Goal: Communication & Community: Answer question/provide support

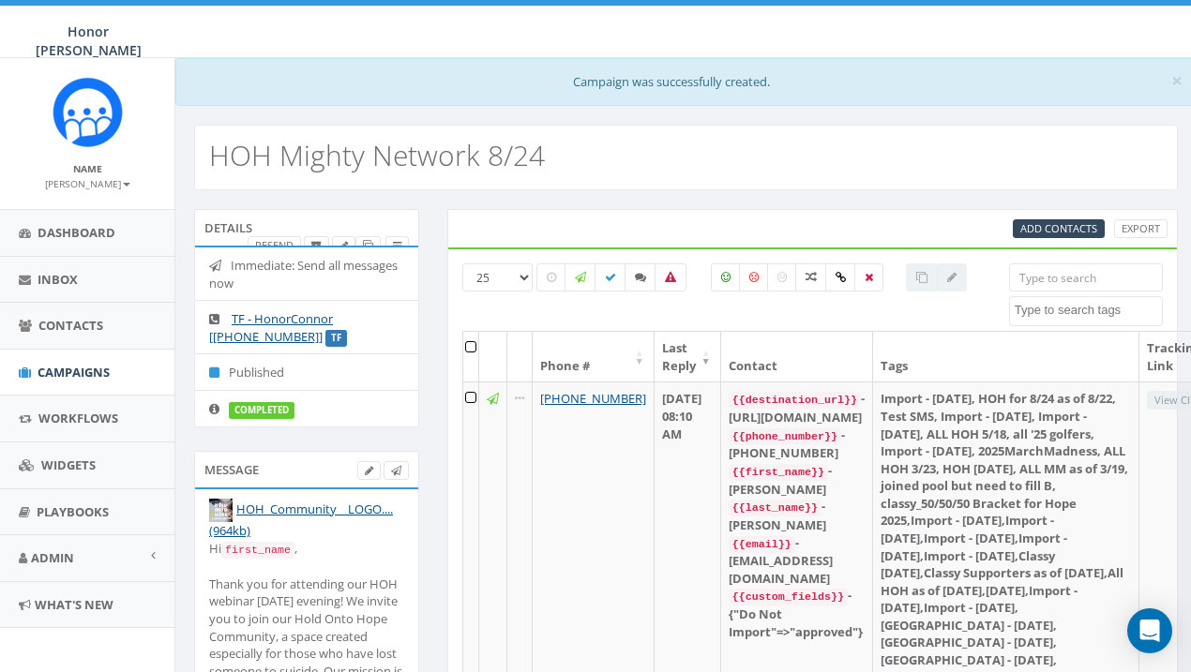
select select
click at [639, 281] on icon at bounding box center [640, 277] width 11 height 11
checkbox input "true"
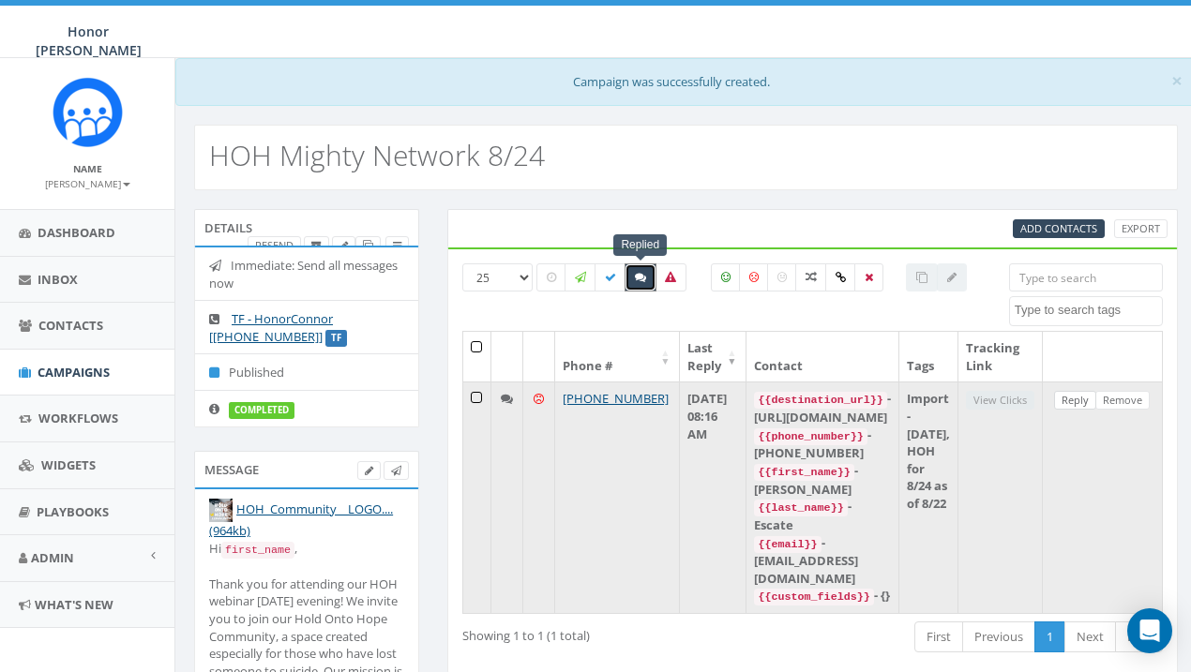
click at [1085, 397] on link "Reply" at bounding box center [1075, 401] width 42 height 20
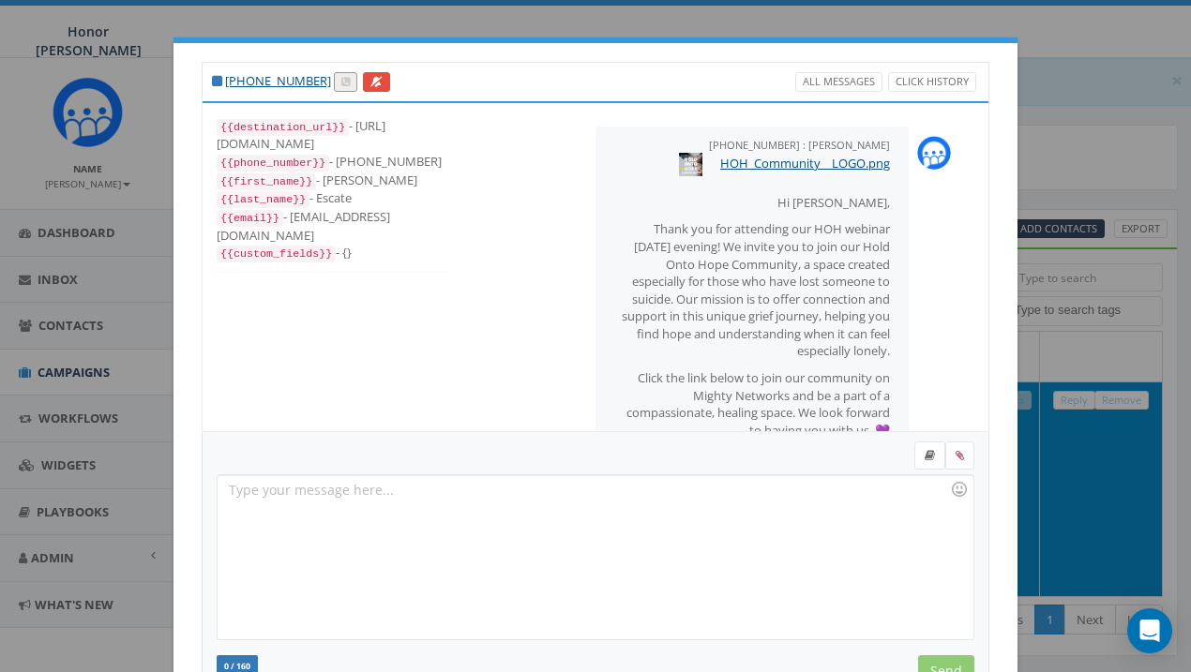
scroll to position [312, 0]
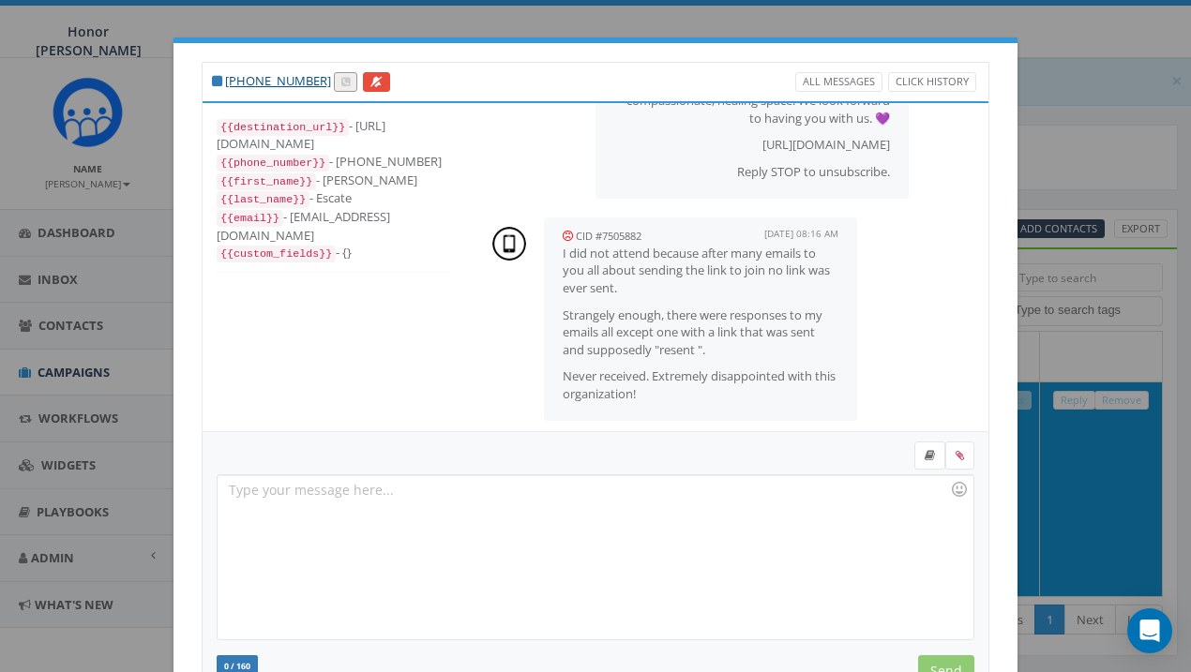
click at [793, 334] on p "Strangely enough, there were responses to my emails all except one with a link …" at bounding box center [701, 333] width 276 height 53
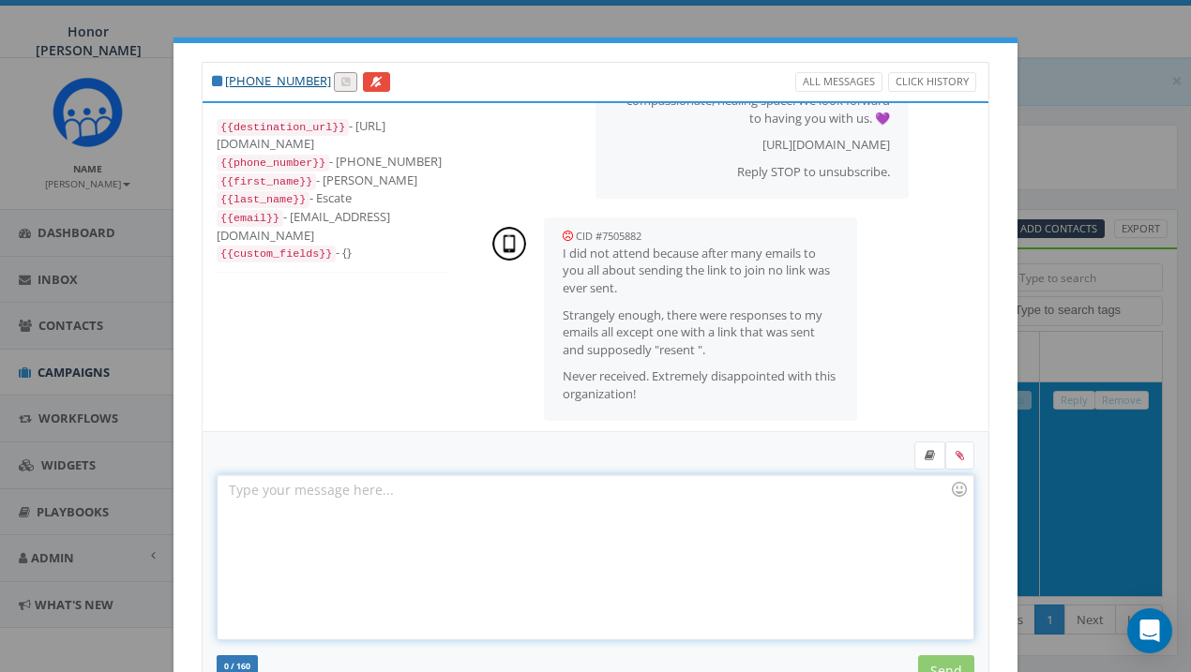
click at [656, 484] on div at bounding box center [595, 557] width 755 height 164
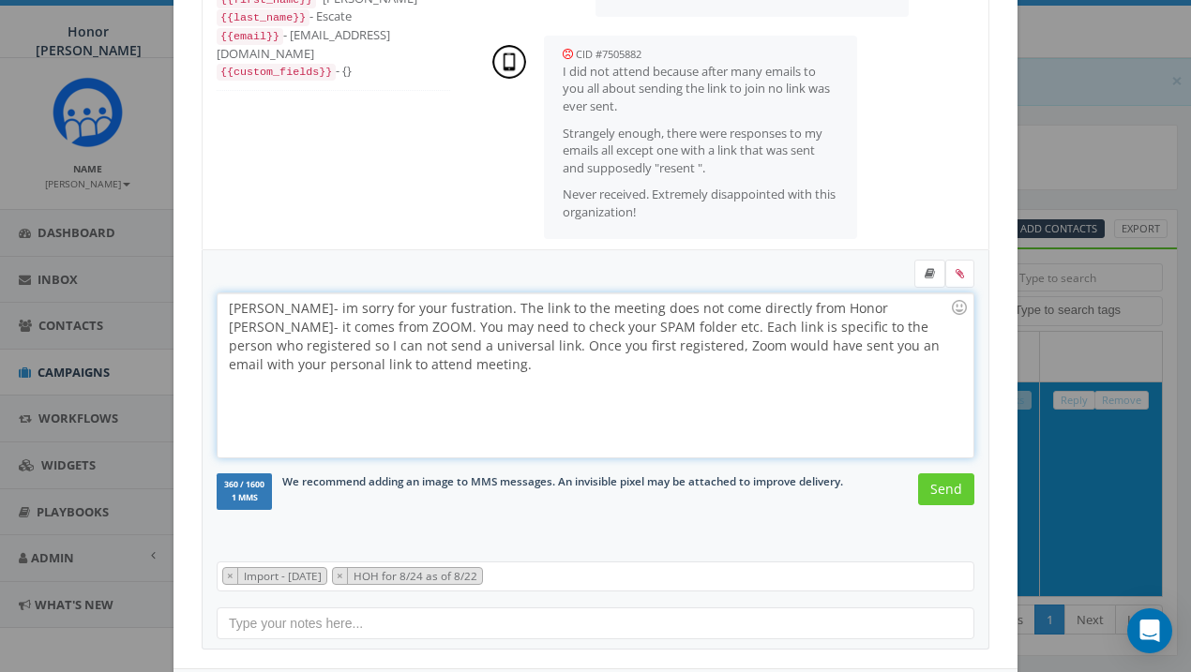
click at [425, 366] on div "[PERSON_NAME]- im sorry for your fustration. The link to the meeting does not c…" at bounding box center [595, 375] width 755 height 164
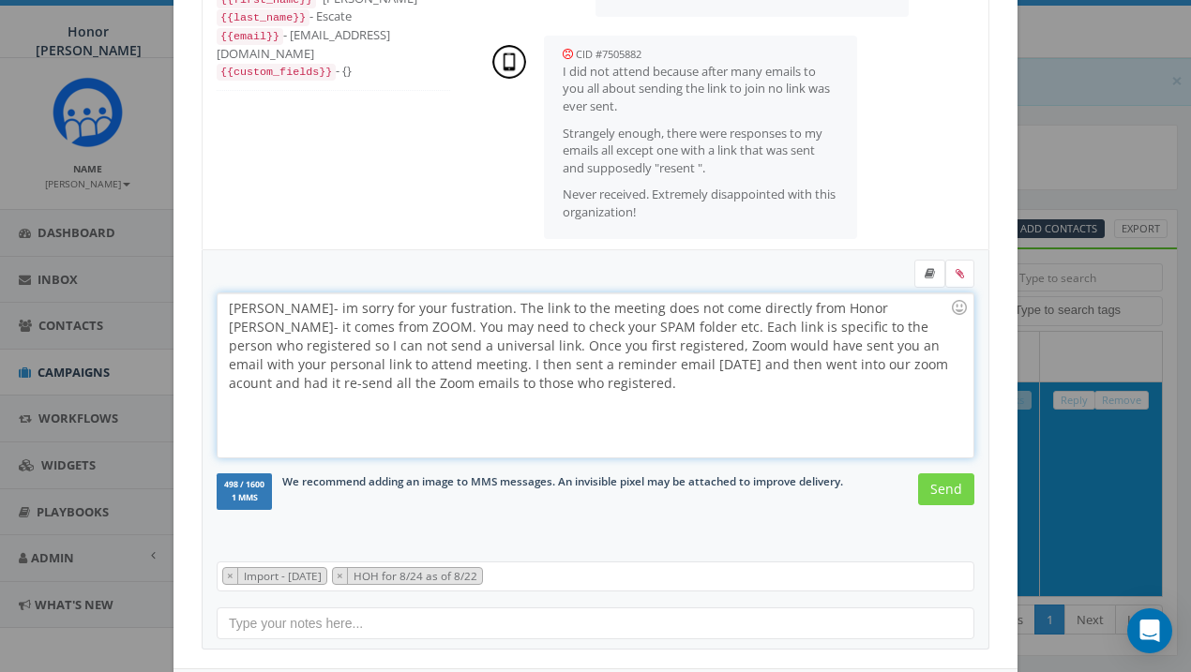
click at [934, 490] on input "Send" at bounding box center [946, 489] width 56 height 32
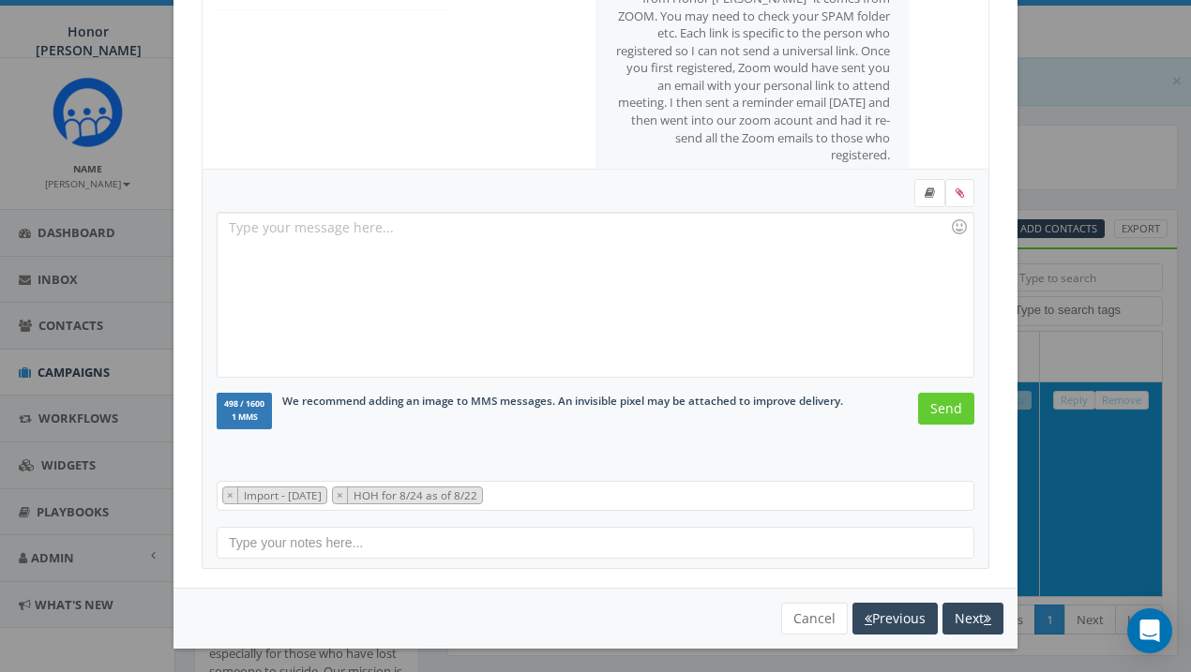
scroll to position [262, 0]
click at [801, 609] on button "Cancel" at bounding box center [814, 620] width 67 height 32
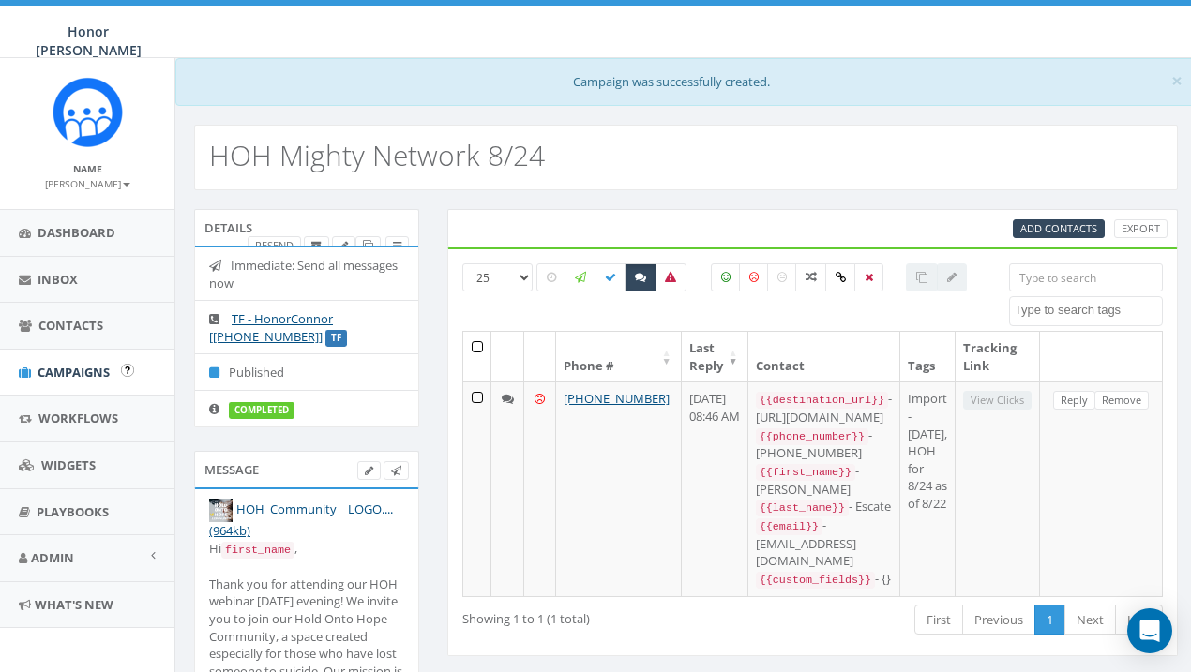
click at [84, 371] on span "Campaigns" at bounding box center [74, 372] width 72 height 17
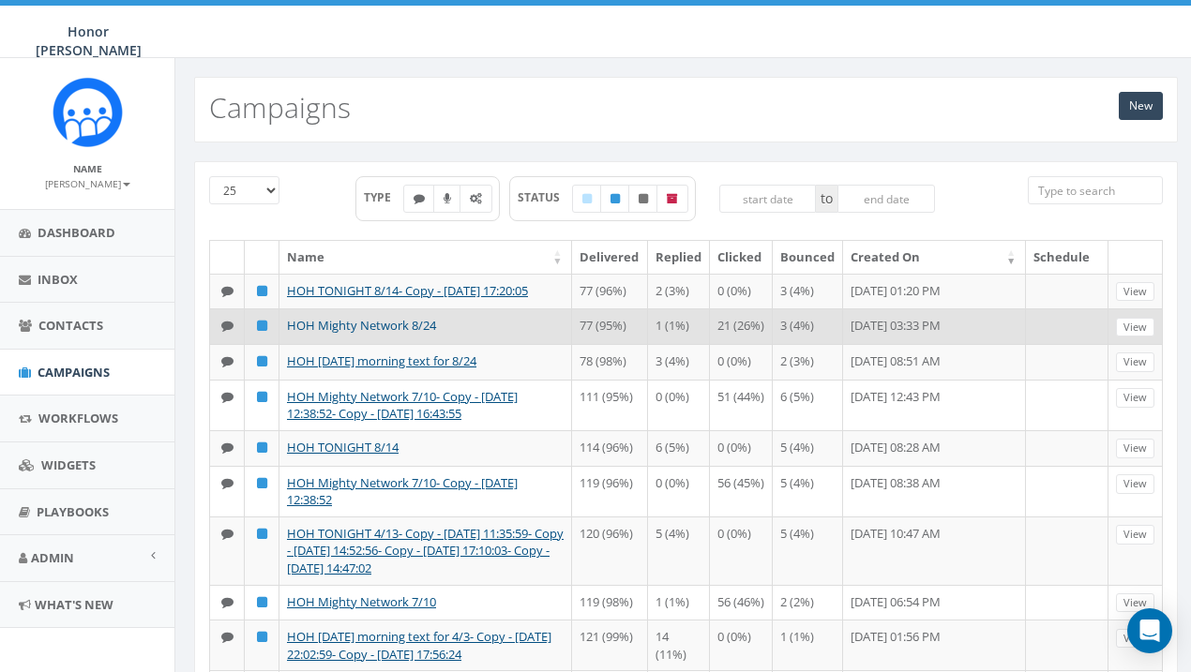
click at [376, 324] on link "HOH Mighty Network 8/24" at bounding box center [361, 325] width 149 height 17
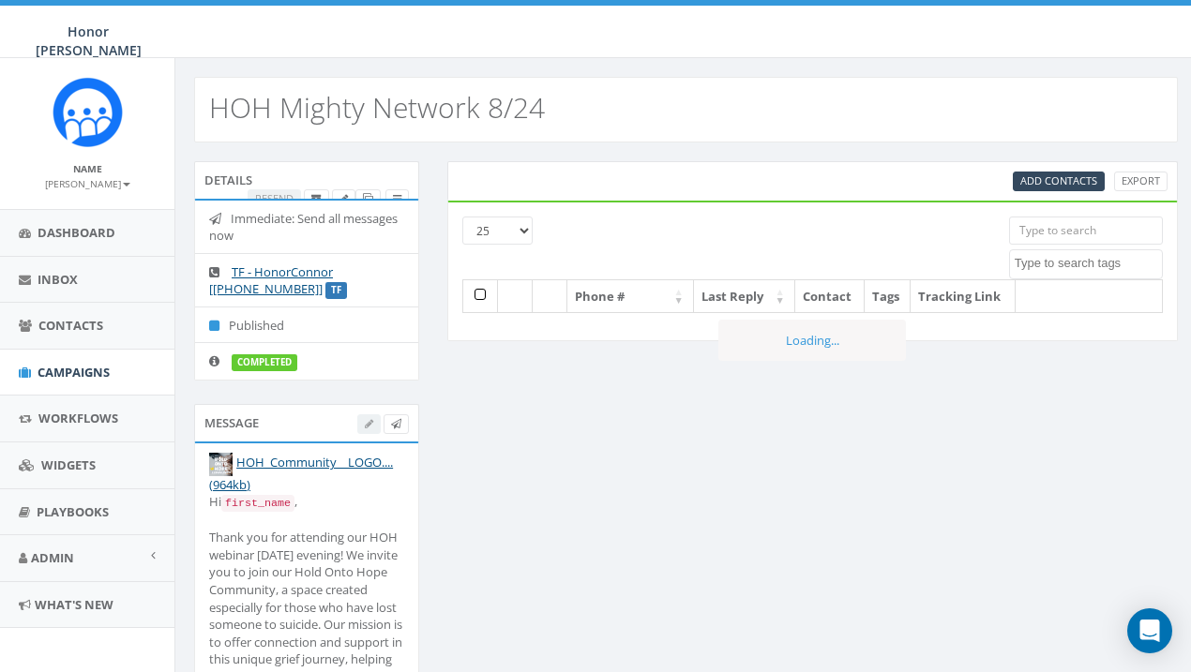
select select
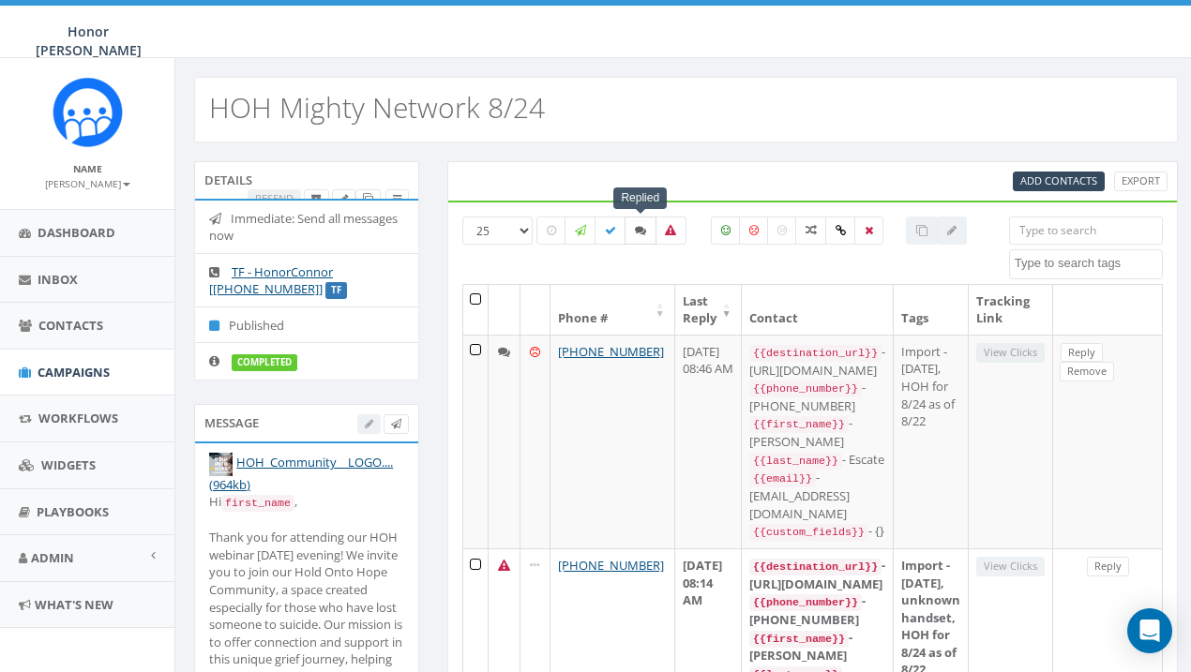
click at [639, 234] on icon at bounding box center [640, 230] width 11 height 11
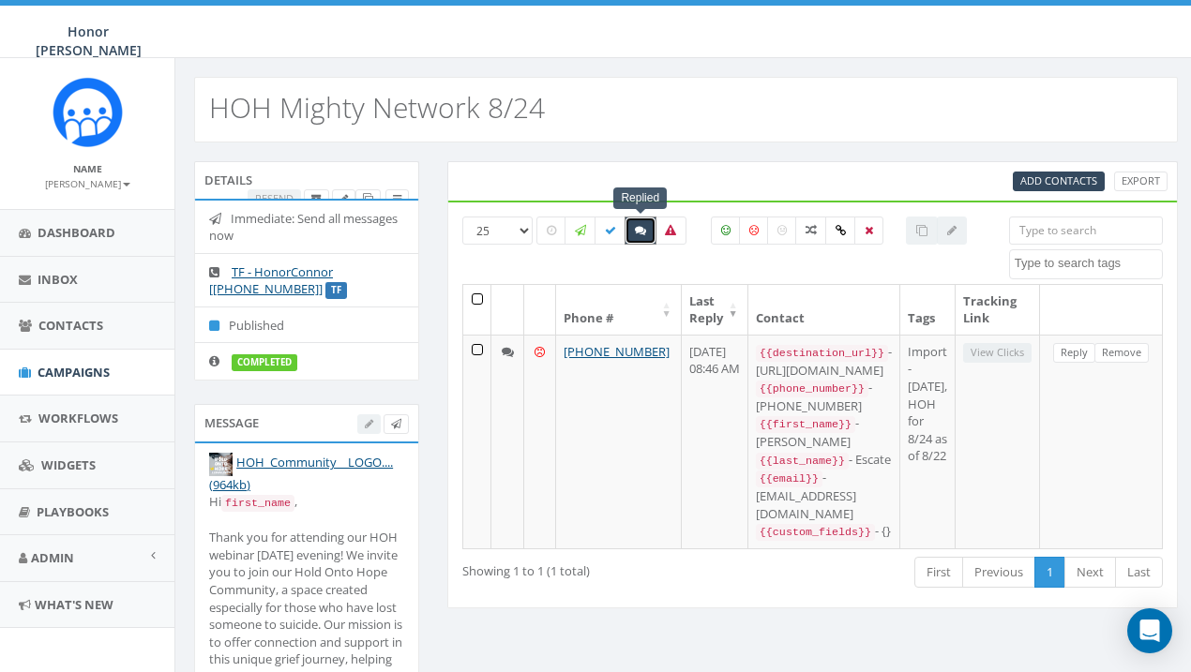
click at [637, 222] on label at bounding box center [640, 231] width 32 height 28
checkbox input "false"
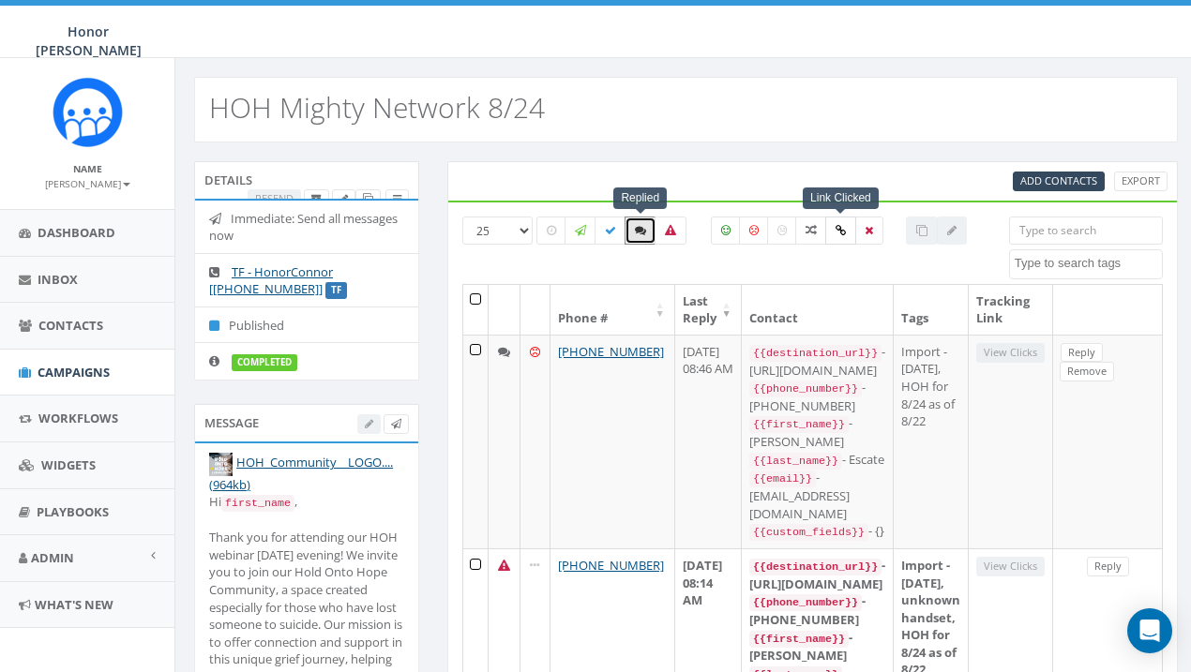
click at [839, 225] on icon at bounding box center [840, 230] width 10 height 11
checkbox input "true"
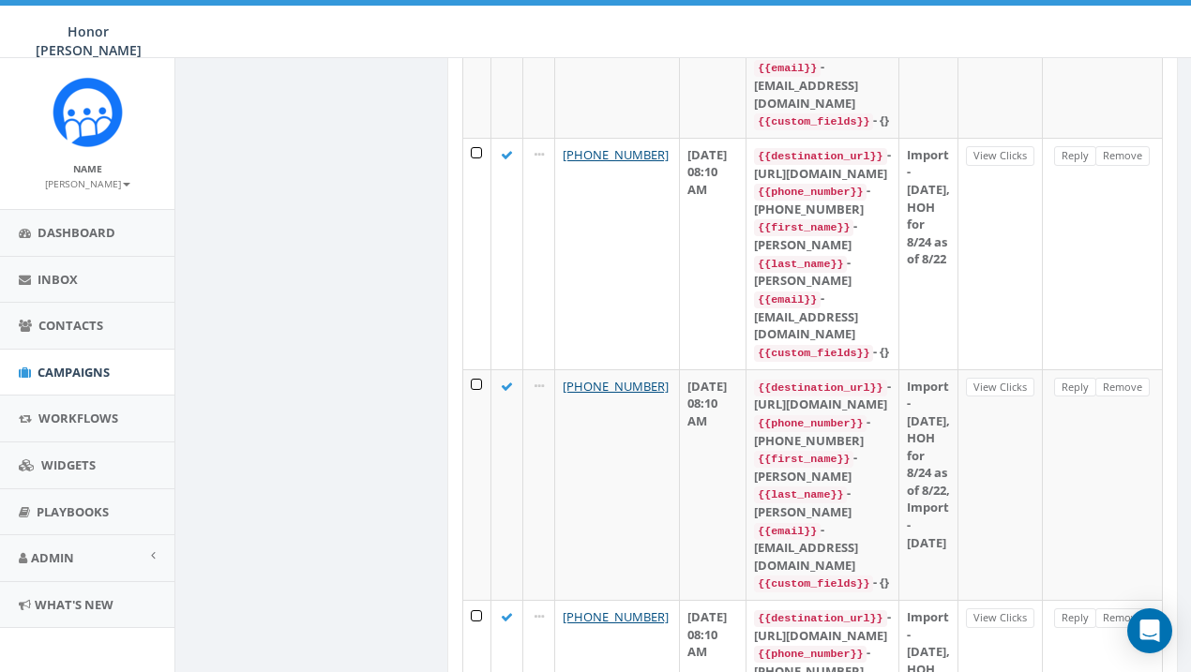
scroll to position [3203, 0]
